Goal: Information Seeking & Learning: Learn about a topic

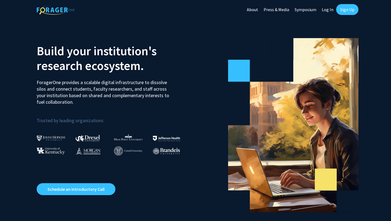
click at [330, 11] on link "Log In" at bounding box center [327, 9] width 17 height 19
select select
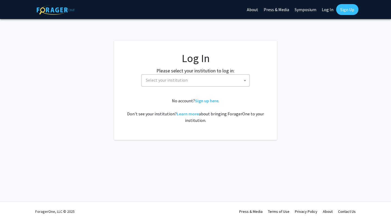
click at [223, 84] on span "Select your institution" at bounding box center [197, 79] width 106 height 11
type input "w"
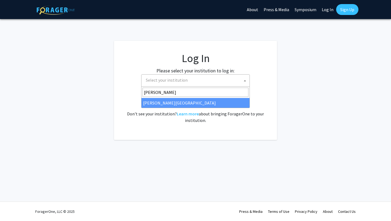
type input "[PERSON_NAME]"
select select "21"
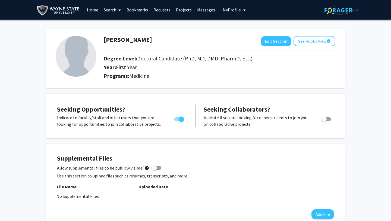
click at [118, 12] on span at bounding box center [118, 10] width 5 height 19
click at [157, 10] on link "Requests" at bounding box center [162, 9] width 23 height 19
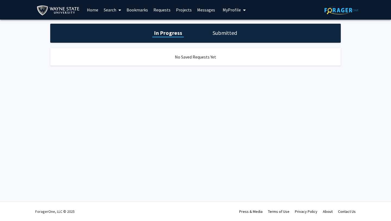
click at [115, 9] on link "Search" at bounding box center [112, 9] width 23 height 19
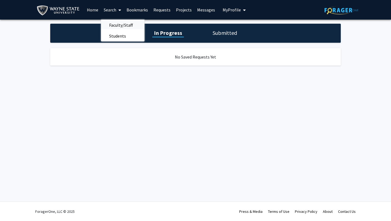
click at [120, 25] on span "Faculty/Staff" at bounding box center [121, 25] width 40 height 11
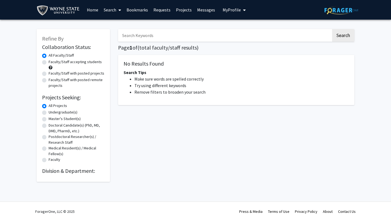
click at [61, 130] on label "Doctoral Candidate(s) (PhD, MD, DMD, PharmD, etc.)" at bounding box center [77, 127] width 56 height 11
click at [52, 126] on input "Doctoral Candidate(s) (PhD, MD, DMD, PharmD, etc.)" at bounding box center [51, 124] width 4 height 4
radio input "true"
click at [61, 61] on label "Faculty/Staff accepting students" at bounding box center [75, 62] width 53 height 6
click at [52, 61] on input "Faculty/Staff accepting students" at bounding box center [51, 61] width 4 height 4
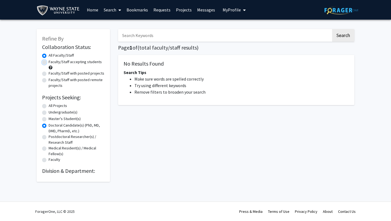
radio input "true"
click at [181, 7] on link "Projects" at bounding box center [183, 9] width 21 height 19
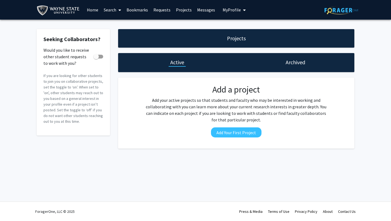
click at [87, 9] on link "Home" at bounding box center [92, 9] width 17 height 19
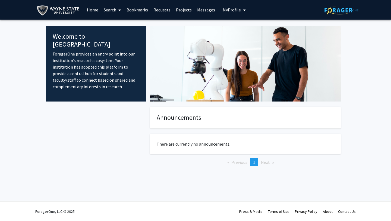
click at [117, 11] on span at bounding box center [118, 10] width 5 height 19
click at [120, 25] on span "Faculty/Staff" at bounding box center [121, 25] width 40 height 11
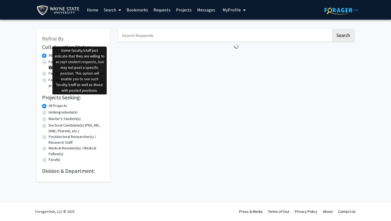
click at [51, 67] on span at bounding box center [51, 67] width 4 height 4
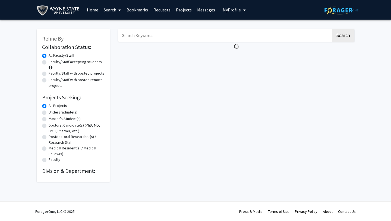
click at [47, 58] on div "All Faculty/Staff" at bounding box center [73, 55] width 62 height 7
click at [49, 61] on label "Faculty/Staff accepting students" at bounding box center [75, 62] width 53 height 6
click at [49, 61] on input "Faculty/Staff accepting students" at bounding box center [51, 61] width 4 height 4
radio input "true"
click at [243, 11] on icon "My profile dropdown to access profile and logout" at bounding box center [244, 10] width 3 height 4
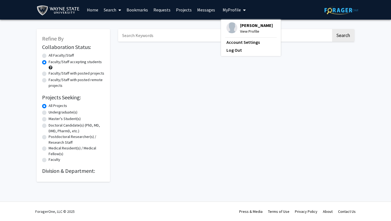
click at [243, 11] on icon "My profile dropdown to access profile and logout" at bounding box center [244, 10] width 3 height 4
click at [203, 10] on link "Messages" at bounding box center [206, 9] width 23 height 19
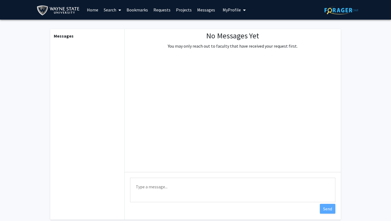
click at [184, 10] on link "Projects" at bounding box center [183, 9] width 21 height 19
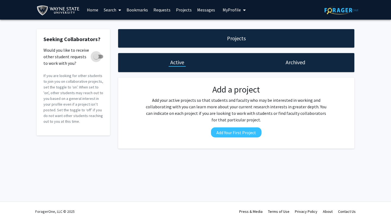
click at [100, 55] on span at bounding box center [98, 57] width 10 height 4
click at [96, 58] on input "Would you like to receive other student requests to work with you?" at bounding box center [96, 58] width 0 height 0
checkbox input "true"
click at [190, 10] on link "Projects" at bounding box center [183, 9] width 21 height 19
click at [183, 11] on link "Projects" at bounding box center [183, 9] width 21 height 19
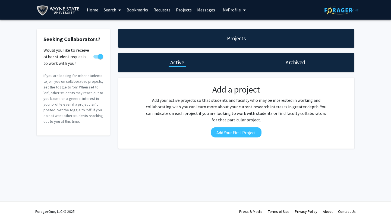
click at [165, 11] on link "Requests" at bounding box center [162, 9] width 23 height 19
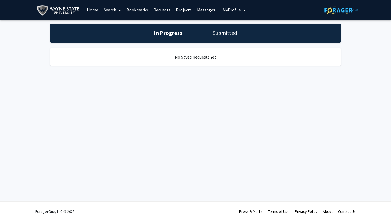
click at [213, 31] on h1 "Submitted" at bounding box center [225, 33] width 28 height 8
click at [176, 31] on h1 "In Progress" at bounding box center [167, 33] width 29 height 8
click at [142, 10] on link "Bookmarks" at bounding box center [137, 9] width 27 height 19
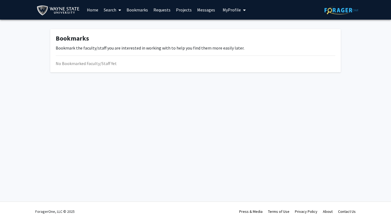
click at [117, 10] on span at bounding box center [118, 10] width 5 height 19
click at [121, 35] on span "Students" at bounding box center [117, 35] width 33 height 11
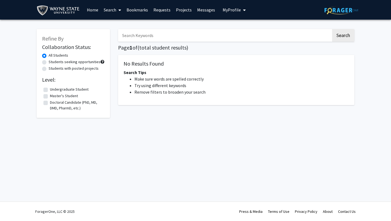
click at [120, 11] on icon at bounding box center [119, 10] width 3 height 4
click at [123, 26] on span "Faculty/Staff" at bounding box center [121, 25] width 40 height 11
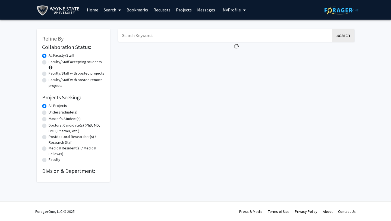
click at [49, 126] on label "Doctoral Candidate(s) (PhD, MD, DMD, PharmD, etc.)" at bounding box center [77, 127] width 56 height 11
click at [49, 126] on input "Doctoral Candidate(s) (PhD, MD, DMD, PharmD, etc.)" at bounding box center [51, 124] width 4 height 4
radio input "true"
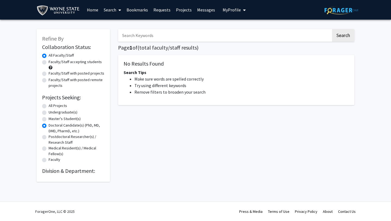
click at [49, 126] on label "Doctoral Candidate(s) (PhD, MD, DMD, PharmD, etc.)" at bounding box center [77, 127] width 56 height 11
click at [49, 126] on input "Doctoral Candidate(s) (PhD, MD, DMD, PharmD, etc.)" at bounding box center [51, 124] width 4 height 4
click at [49, 126] on label "Doctoral Candidate(s) (PhD, MD, DMD, PharmD, etc.)" at bounding box center [77, 127] width 56 height 11
click at [49, 126] on input "Doctoral Candidate(s) (PhD, MD, DMD, PharmD, etc.)" at bounding box center [51, 124] width 4 height 4
click at [49, 106] on label "All Projects" at bounding box center [58, 106] width 18 height 6
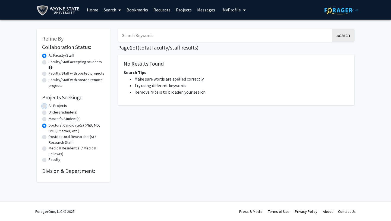
click at [49, 106] on input "All Projects" at bounding box center [51, 105] width 4 height 4
radio input "true"
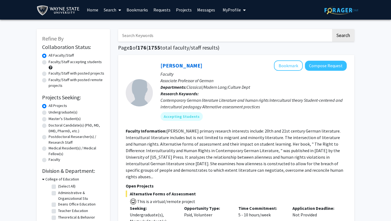
click at [70, 124] on label "Doctoral Candidate(s) (PhD, MD, DMD, PharmD, etc.)" at bounding box center [77, 127] width 56 height 11
click at [52, 124] on input "Doctoral Candidate(s) (PhD, MD, DMD, PharmD, etc.)" at bounding box center [51, 124] width 4 height 4
radio input "true"
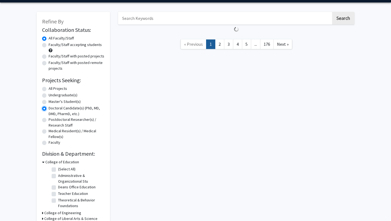
scroll to position [18, 0]
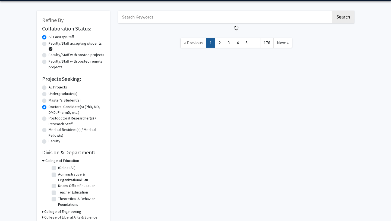
click at [49, 43] on label "Faculty/Staff accepting students" at bounding box center [75, 43] width 53 height 6
click at [49, 43] on input "Faculty/Staff accepting students" at bounding box center [51, 42] width 4 height 4
radio input "true"
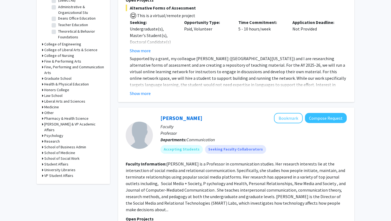
scroll to position [189, 0]
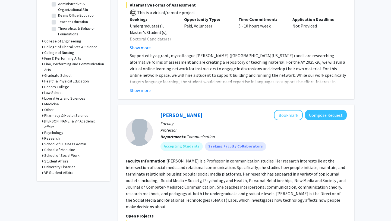
click at [42, 135] on icon at bounding box center [42, 138] width 1 height 6
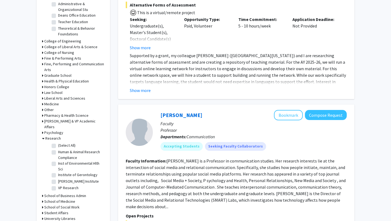
click at [42, 135] on icon at bounding box center [43, 138] width 2 height 6
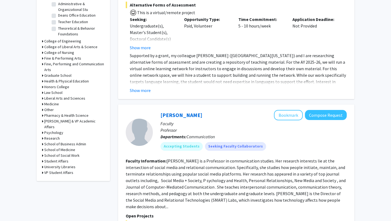
click at [43, 104] on div "Medicine" at bounding box center [73, 104] width 62 height 6
click at [42, 104] on icon at bounding box center [42, 104] width 1 height 6
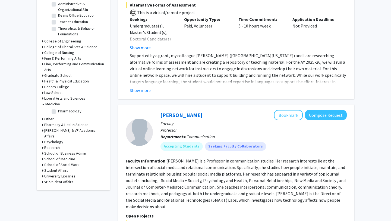
click at [43, 104] on icon at bounding box center [43, 104] width 2 height 6
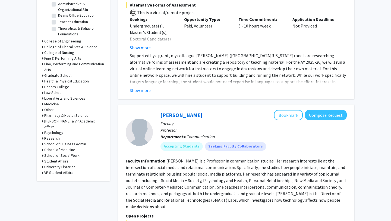
click at [44, 147] on div "School of Medicine" at bounding box center [73, 150] width 62 height 6
click at [43, 147] on icon at bounding box center [42, 150] width 1 height 6
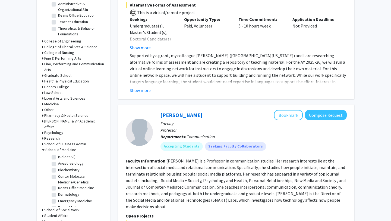
click at [58, 154] on label "(Select All)" at bounding box center [66, 157] width 17 height 6
click at [58, 154] on input "(Select All)" at bounding box center [60, 156] width 4 height 4
checkbox input "true"
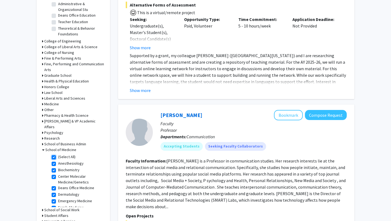
checkbox input "true"
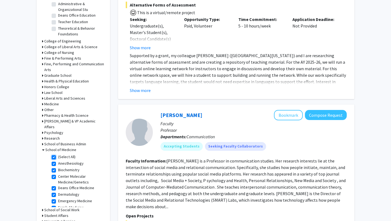
checkbox input "true"
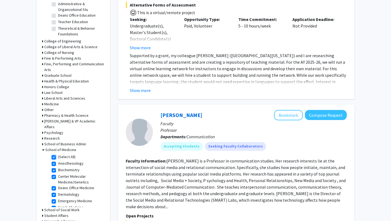
checkbox input "true"
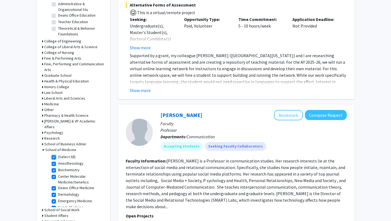
checkbox input "true"
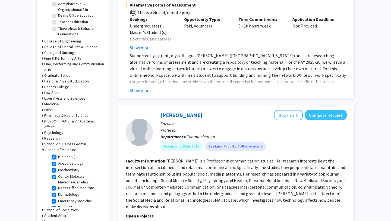
checkbox input "true"
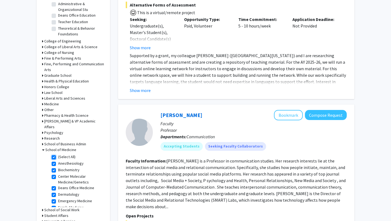
checkbox input "true"
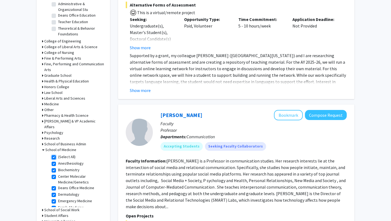
checkbox input "true"
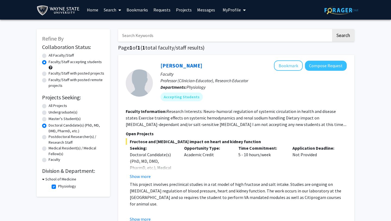
click at [68, 55] on label "All Faculty/Staff" at bounding box center [61, 55] width 25 height 6
click at [52, 55] on input "All Faculty/Staff" at bounding box center [51, 54] width 4 height 4
radio input "true"
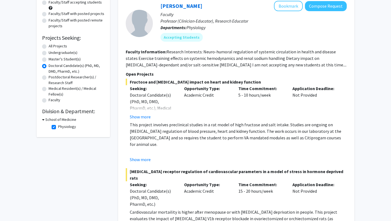
scroll to position [56, 0]
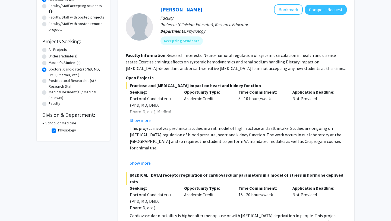
click at [49, 49] on label "All Projects" at bounding box center [58, 50] width 18 height 6
click at [49, 49] on input "All Projects" at bounding box center [51, 49] width 4 height 4
radio input "true"
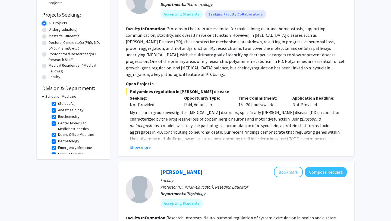
scroll to position [83, 0]
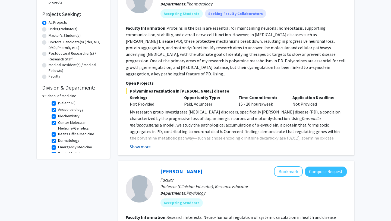
click at [143, 143] on button "Show more" at bounding box center [140, 146] width 21 height 7
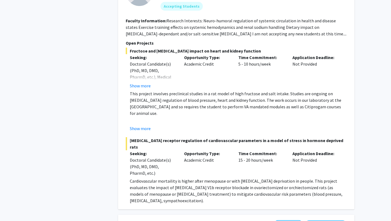
scroll to position [359, 0]
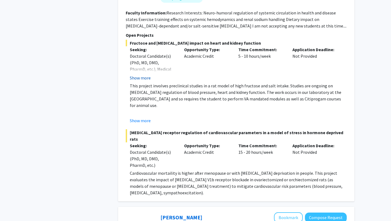
click at [148, 74] on button "Show more" at bounding box center [140, 77] width 21 height 7
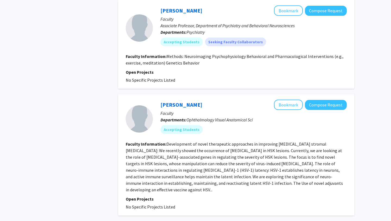
scroll to position [1396, 0]
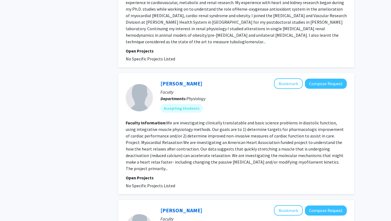
scroll to position [875, 0]
